Goal: Check status: Verify the current state of an ongoing process or item

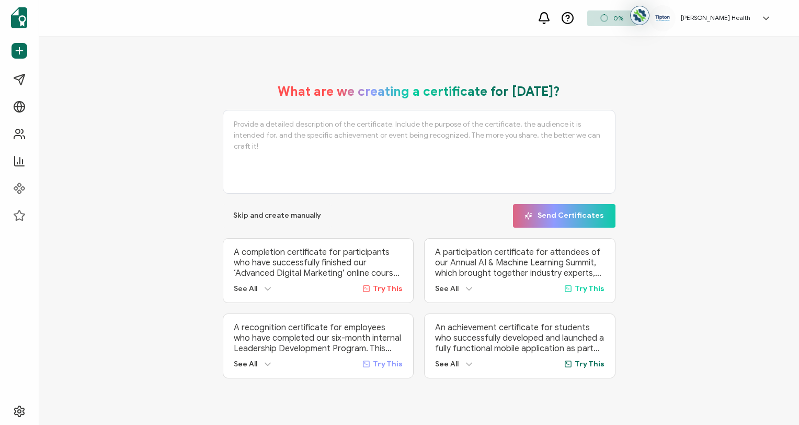
click at [239, 256] on p "A completion certificate for participants who have successfully finished our ‘A…" at bounding box center [318, 262] width 169 height 31
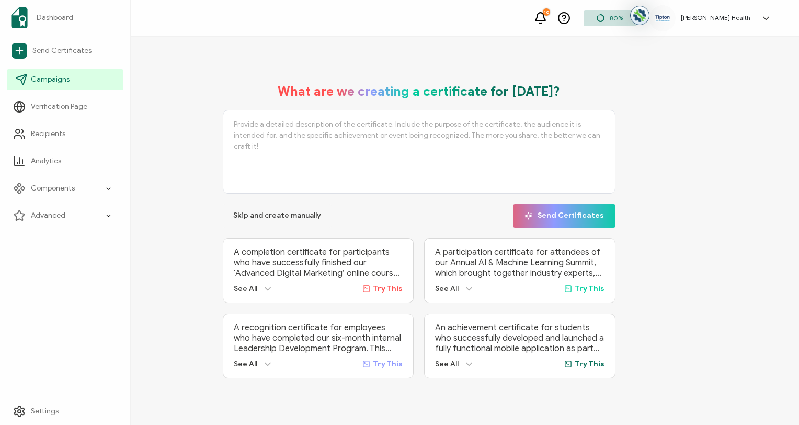
click at [59, 77] on span "Campaigns" at bounding box center [50, 79] width 39 height 10
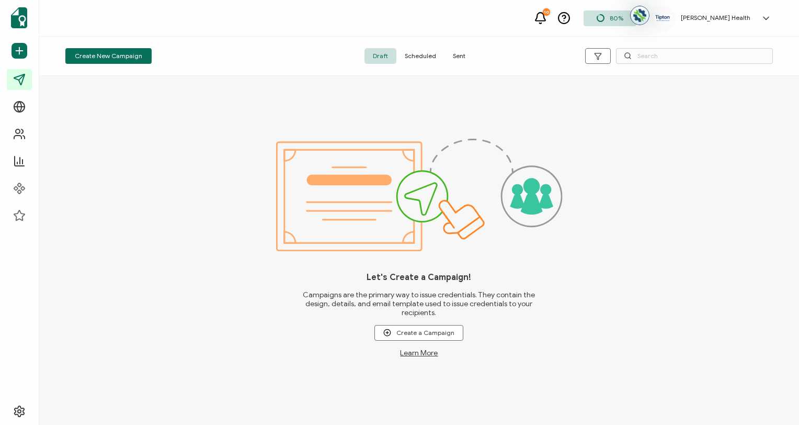
click at [462, 55] on span "Sent" at bounding box center [459, 56] width 29 height 16
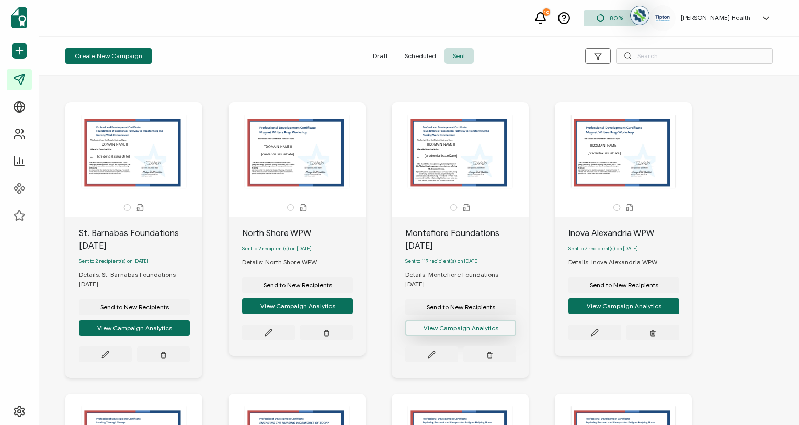
click at [449, 331] on button "View Campaign Analytics" at bounding box center [460, 328] width 111 height 16
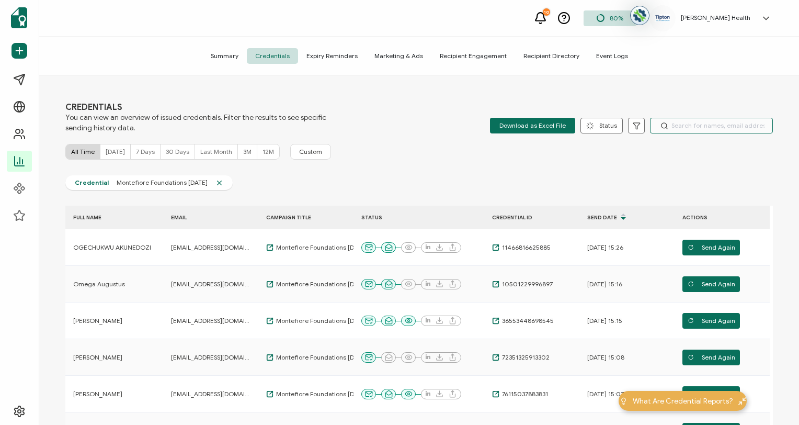
click at [680, 123] on input "text" at bounding box center [711, 126] width 123 height 16
type input "[PERSON_NAME]"
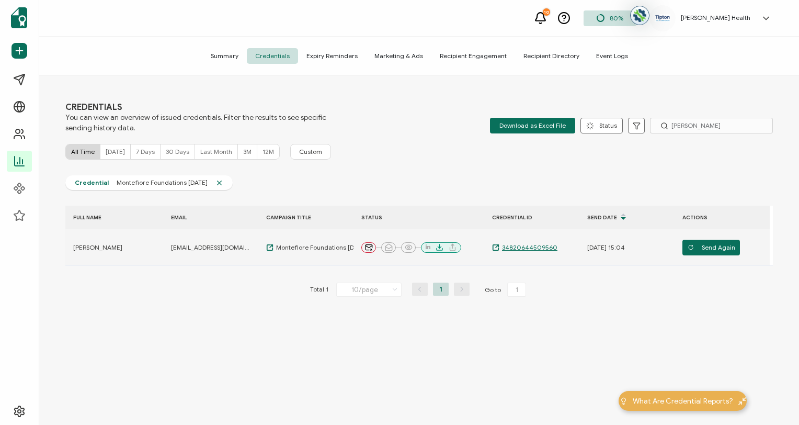
click at [535, 247] on span "34820644509560" at bounding box center [529, 247] width 58 height 8
